Goal: Find specific page/section: Find specific page/section

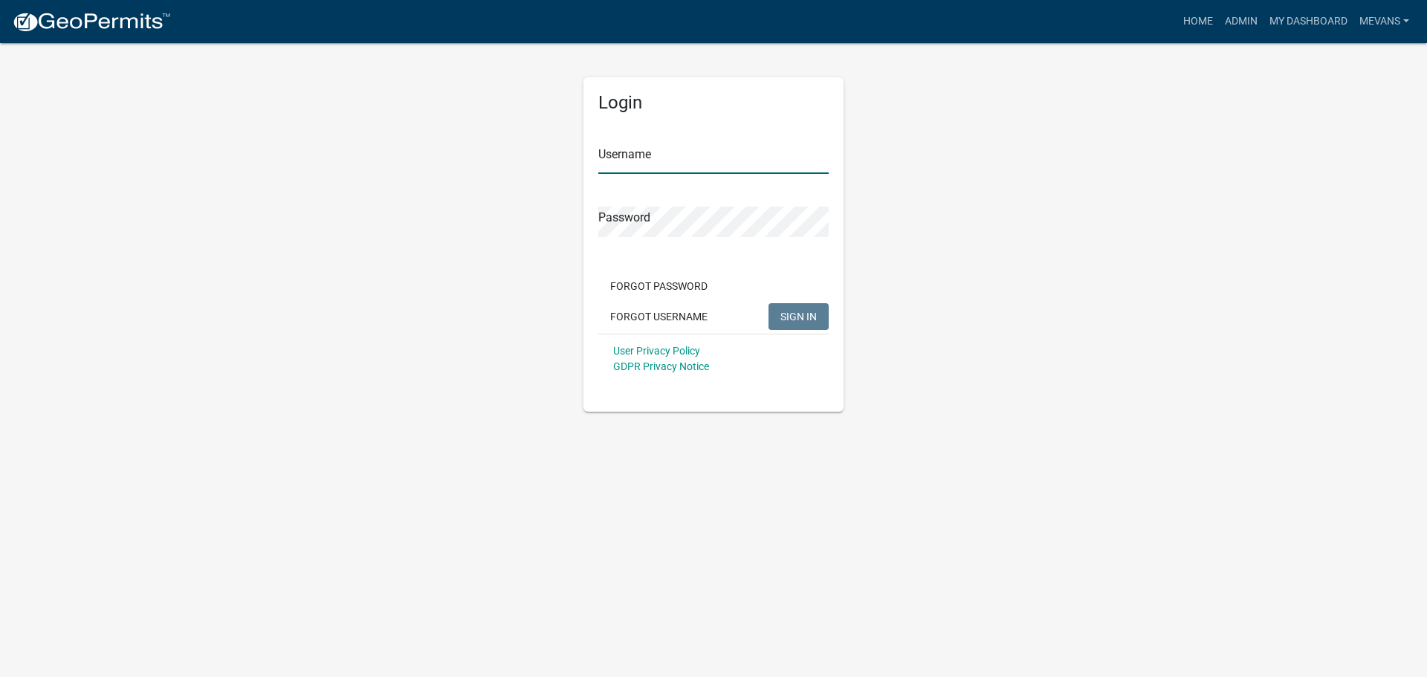
type input "Mevans"
click at [820, 314] on button "SIGN IN" at bounding box center [799, 316] width 60 height 27
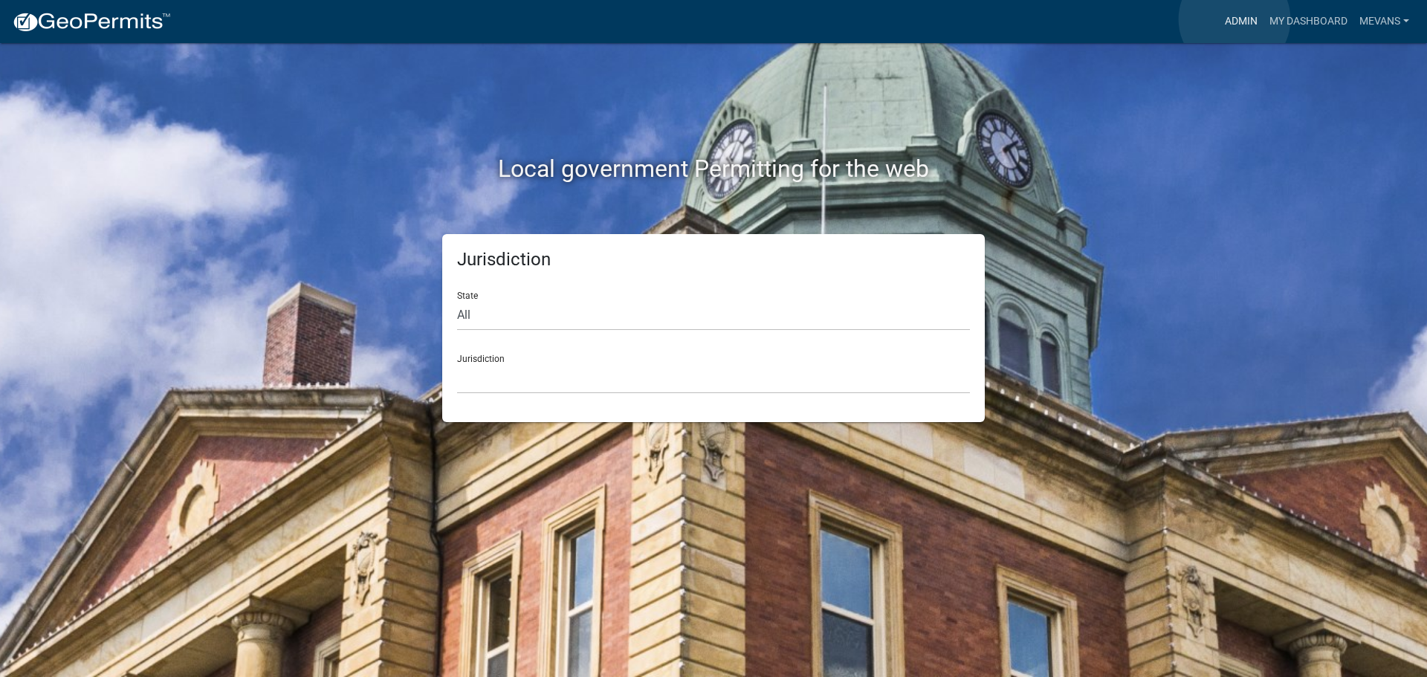
click at [1235, 19] on link "Admin" at bounding box center [1241, 21] width 45 height 28
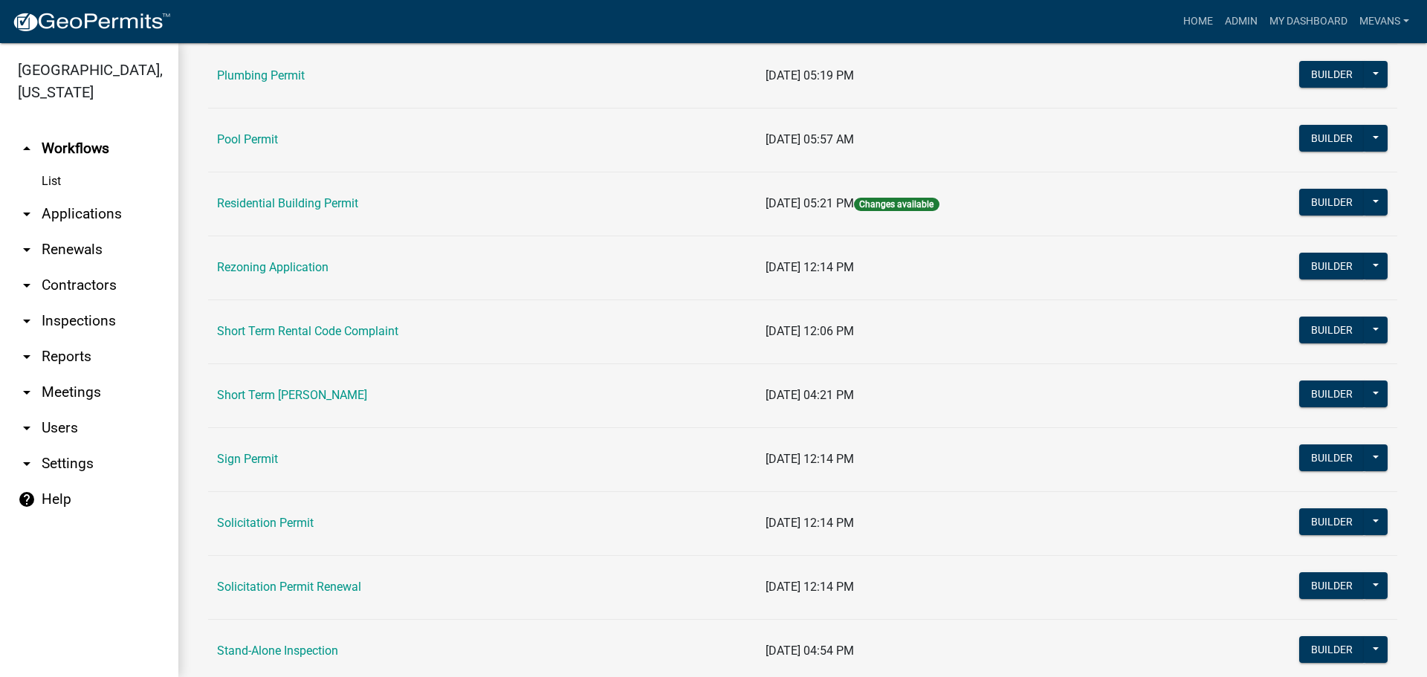
scroll to position [1710, 0]
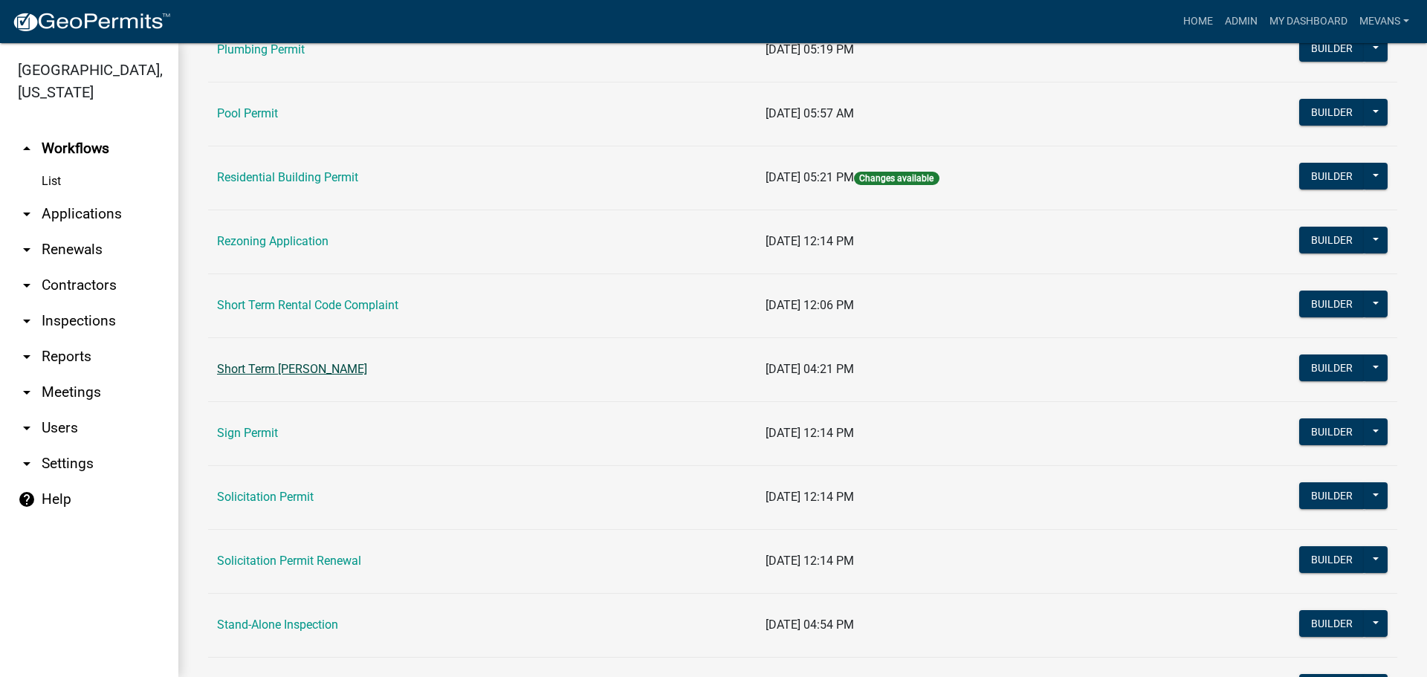
click at [318, 370] on link "Short Term [PERSON_NAME]" at bounding box center [292, 369] width 150 height 14
